Goal: Find specific page/section: Find specific page/section

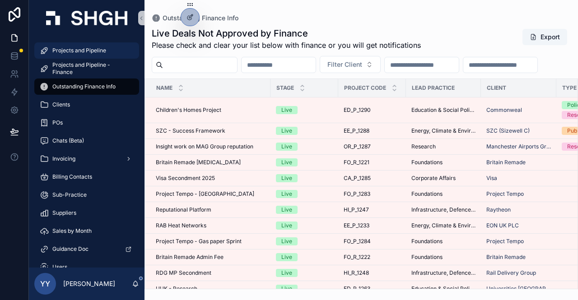
click at [95, 49] on span "Projects and Pipeline" at bounding box center [79, 50] width 54 height 7
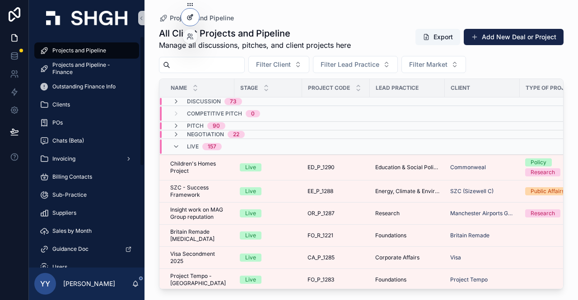
click at [188, 23] on div at bounding box center [190, 17] width 18 height 17
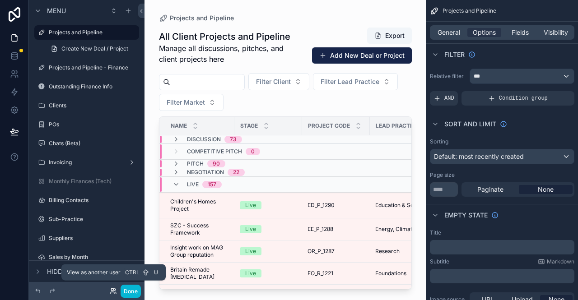
click at [111, 291] on icon at bounding box center [113, 291] width 7 height 7
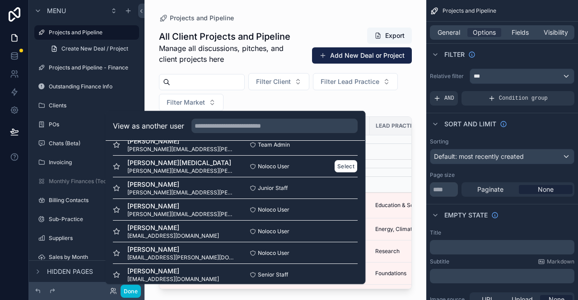
scroll to position [1220, 0]
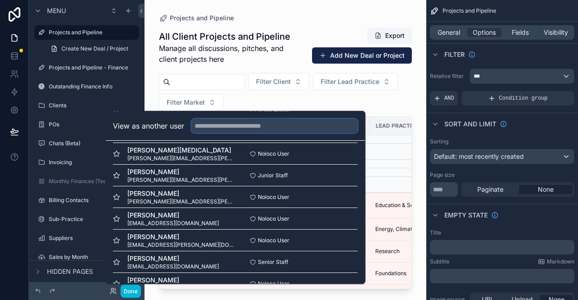
click at [214, 122] on input "text" at bounding box center [275, 126] width 166 height 14
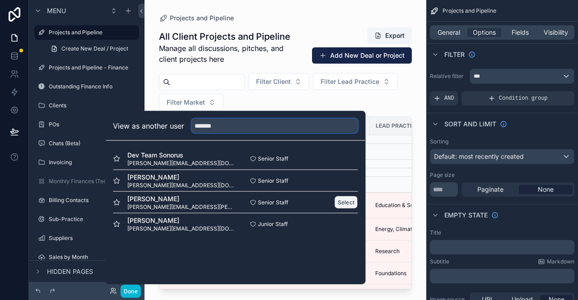
type input "*******"
click at [342, 202] on button "Select" at bounding box center [346, 202] width 23 height 13
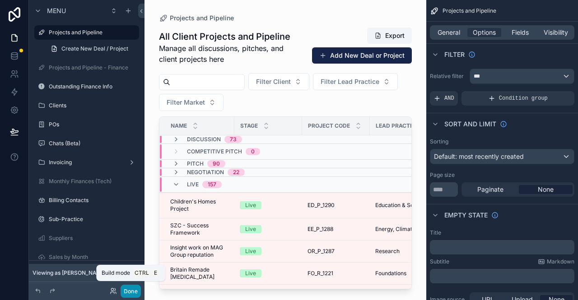
click at [136, 293] on button "Done" at bounding box center [131, 291] width 20 height 13
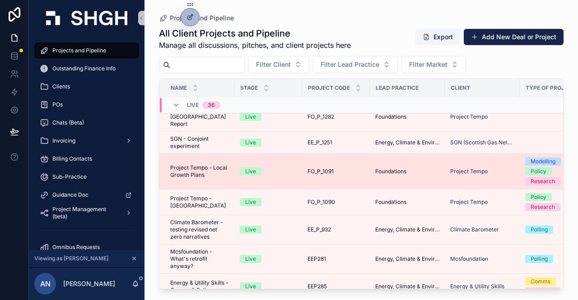
scroll to position [76, 0]
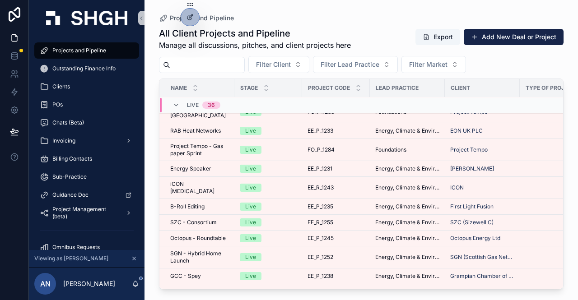
click at [571, 132] on div "Projects and Pipeline All Client Projects and Pipeline Manage all discussions, …" at bounding box center [362, 145] width 434 height 290
click at [5, 187] on div at bounding box center [14, 150] width 29 height 300
click at [14, 196] on div at bounding box center [14, 150] width 29 height 300
click at [20, 15] on icon at bounding box center [15, 14] width 12 height 14
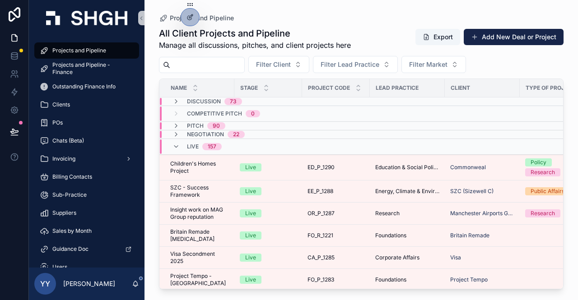
drag, startPoint x: 13, startPoint y: 201, endPoint x: 0, endPoint y: 199, distance: 13.3
click at [0, 199] on div at bounding box center [14, 150] width 29 height 300
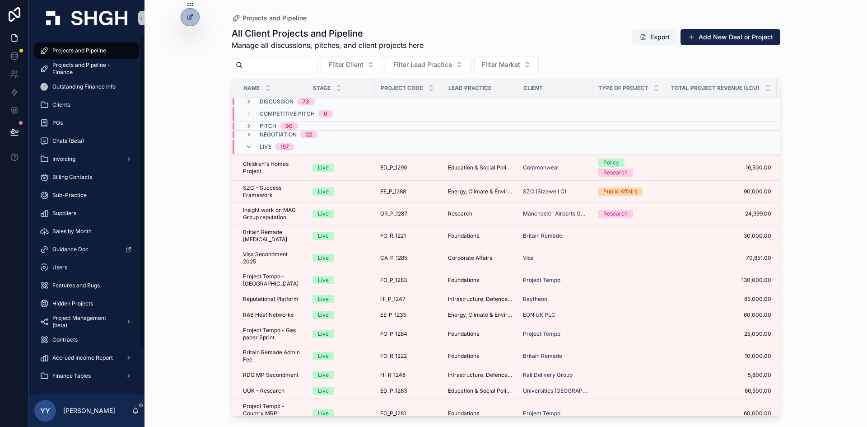
click at [196, 167] on div "Projects and Pipeline All Client Projects and Pipeline Manage all discussions, …" at bounding box center [506, 213] width 723 height 427
click at [136, 300] on icon "scrollable content" at bounding box center [135, 410] width 7 height 7
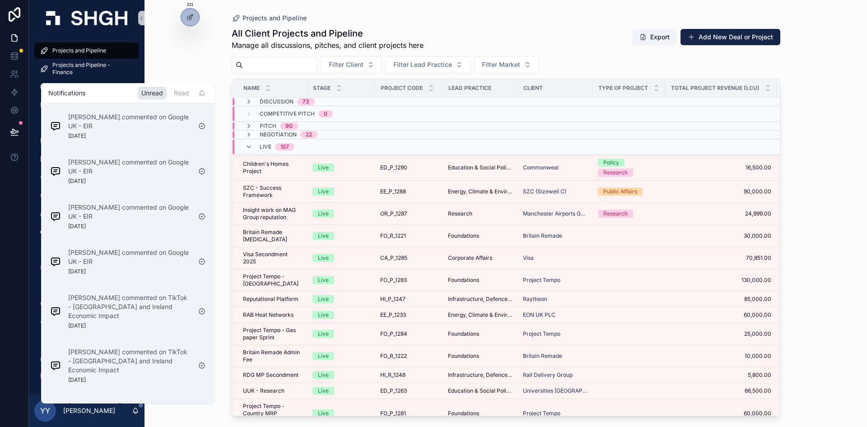
click at [181, 46] on div "Projects and Pipeline All Client Projects and Pipeline Manage all discussions, …" at bounding box center [506, 213] width 723 height 427
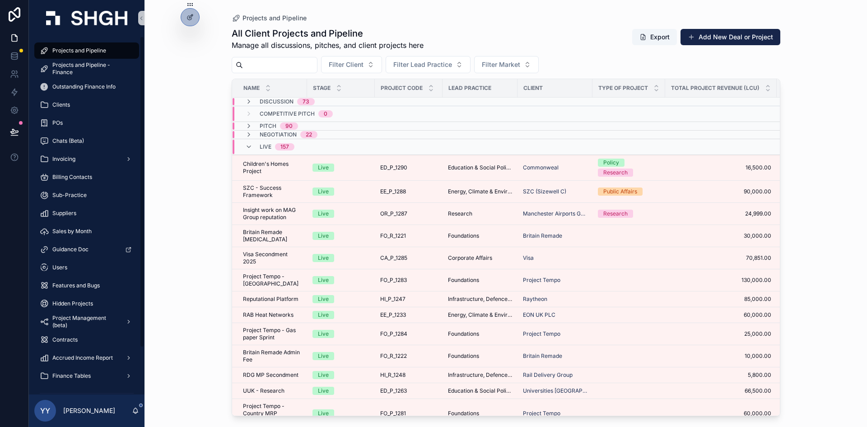
drag, startPoint x: 85, startPoint y: 52, endPoint x: 107, endPoint y: 54, distance: 21.4
click at [85, 52] on span "Projects and Pipeline" at bounding box center [79, 50] width 54 height 7
click at [271, 64] on input "scrollable content" at bounding box center [280, 65] width 74 height 13
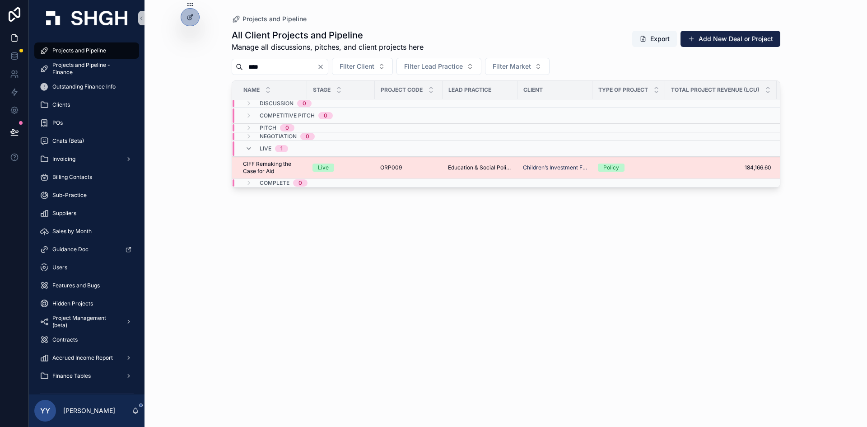
type input "****"
click at [359, 168] on div "Live" at bounding box center [341, 168] width 57 height 8
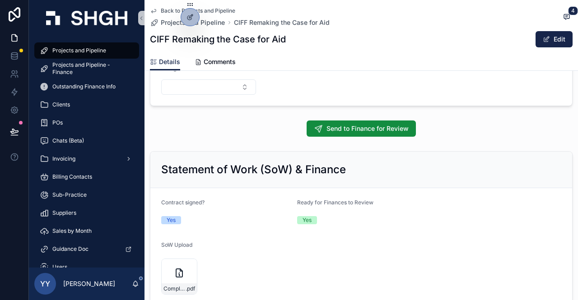
scroll to position [831, 0]
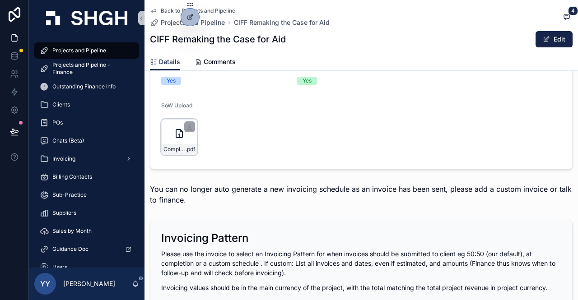
click at [165, 144] on div "Complete_with_Docusign_Services_Agreement_CCIF .pdf" at bounding box center [179, 137] width 36 height 36
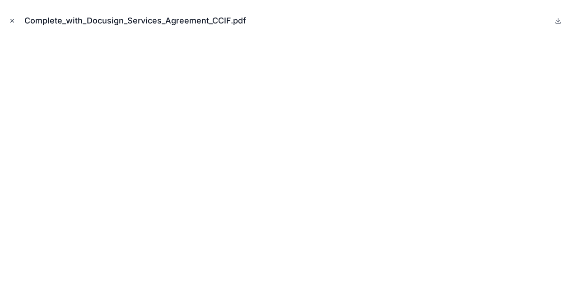
click at [9, 22] on icon "Close modal" at bounding box center [12, 21] width 6 height 6
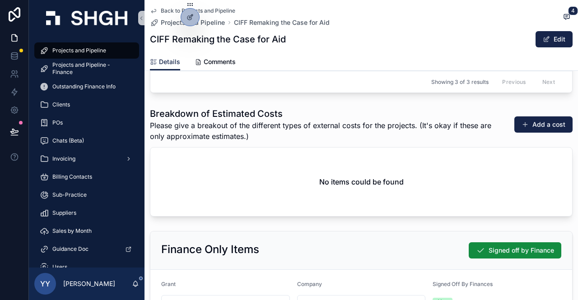
scroll to position [1283, 0]
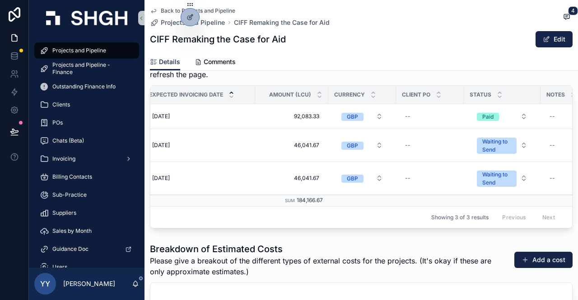
click at [80, 52] on span "Projects and Pipeline" at bounding box center [79, 50] width 54 height 7
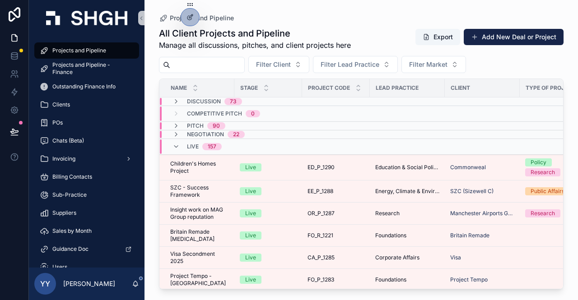
drag, startPoint x: 216, startPoint y: 64, endPoint x: 227, endPoint y: 68, distance: 11.6
click at [216, 64] on input "scrollable content" at bounding box center [207, 65] width 74 height 13
paste input "******"
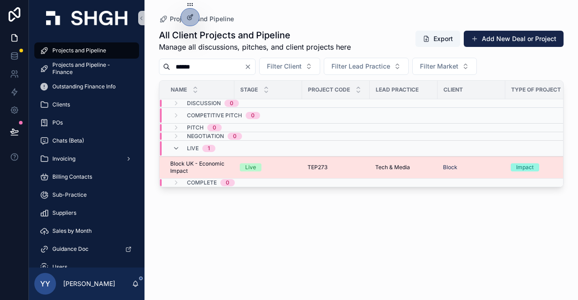
type input "******"
click at [290, 167] on div "Live" at bounding box center [268, 168] width 57 height 8
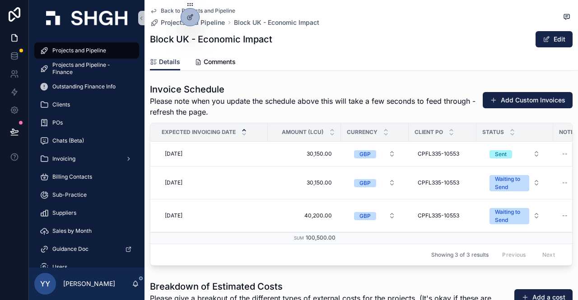
scroll to position [1174, 0]
